Goal: Task Accomplishment & Management: Use online tool/utility

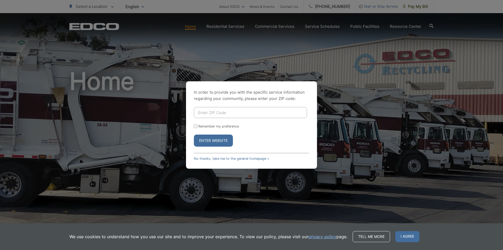
click at [214, 112] on input "Enter ZIP Code" at bounding box center [250, 112] width 113 height 11
click at [216, 140] on button "Enter Website" at bounding box center [213, 140] width 39 height 12
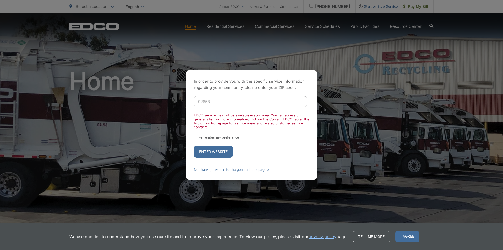
drag, startPoint x: 214, startPoint y: 100, endPoint x: 190, endPoint y: 100, distance: 23.3
click at [190, 100] on div "In order to provide you with the specific service information regarding your co…" at bounding box center [251, 124] width 131 height 109
type input "90806"
click at [211, 152] on button "Enter Website" at bounding box center [213, 151] width 39 height 12
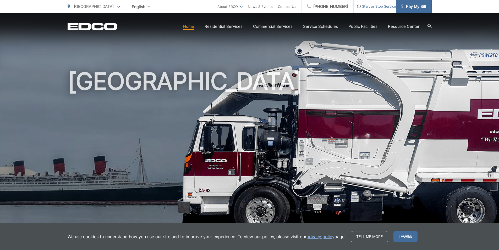
click at [413, 7] on span "Pay My Bill" at bounding box center [413, 6] width 25 height 6
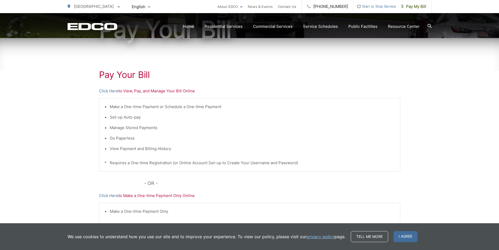
scroll to position [105, 0]
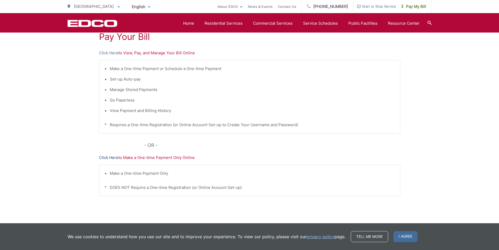
click at [113, 157] on link "Click Here" at bounding box center [108, 157] width 19 height 6
